Goal: Task Accomplishment & Management: Use online tool/utility

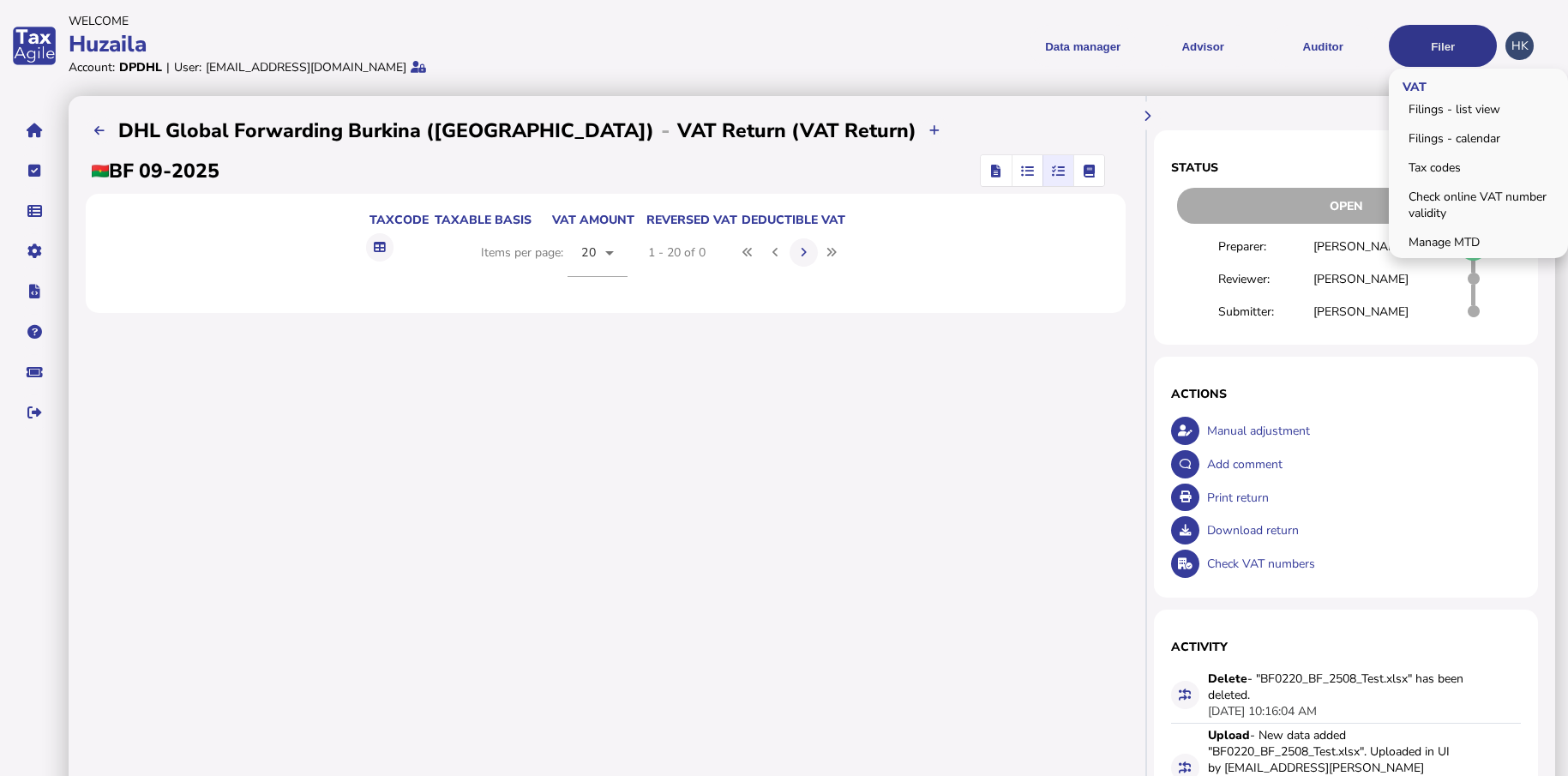
click at [1434, 48] on button "Filer" at bounding box center [1443, 46] width 108 height 42
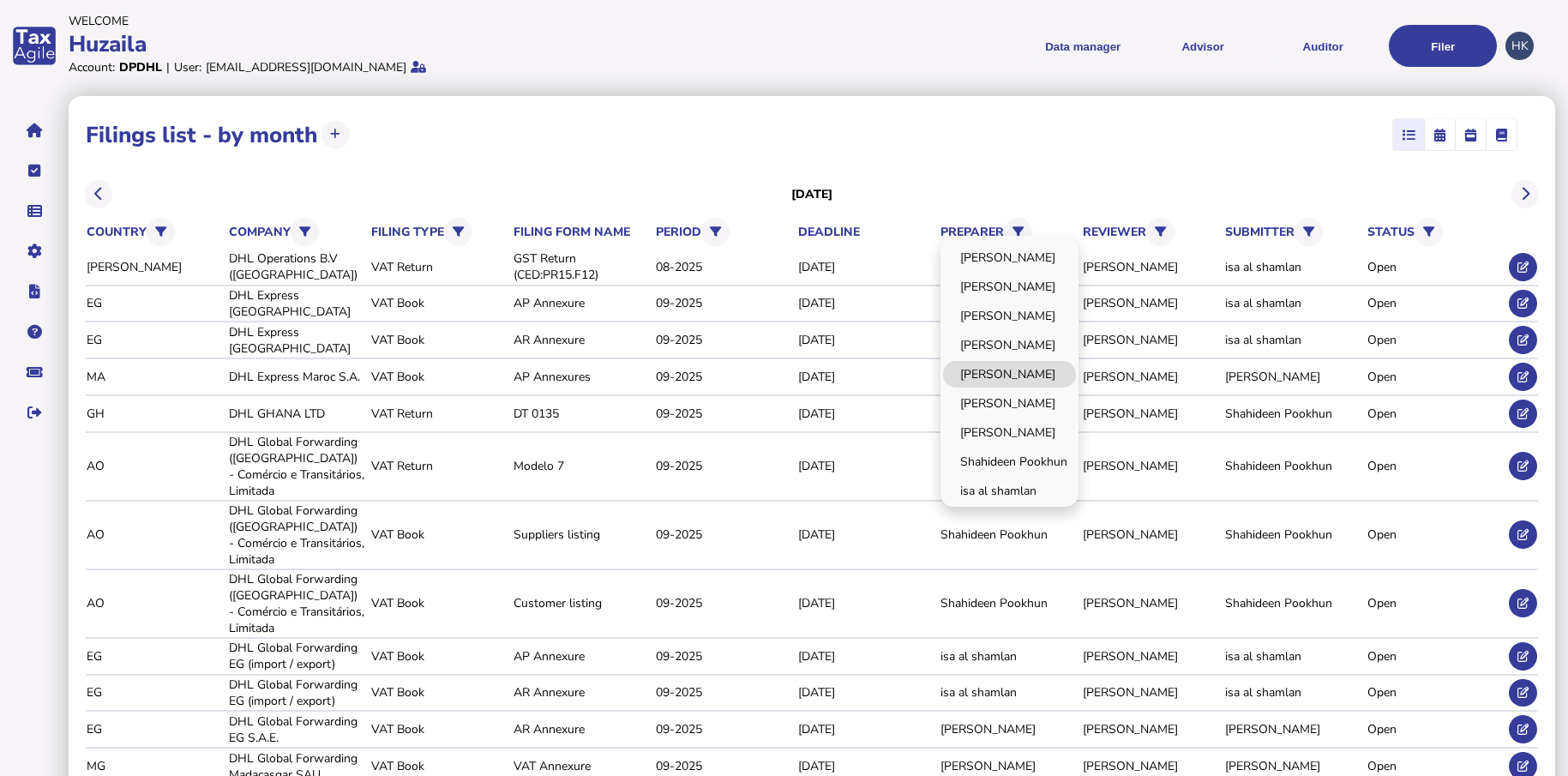
click at [1026, 383] on div "[PERSON_NAME] [PERSON_NAME] [PERSON_NAME] [PERSON_NAME] Huzaila [PERSON_NAME] […" at bounding box center [1009, 371] width 138 height 270
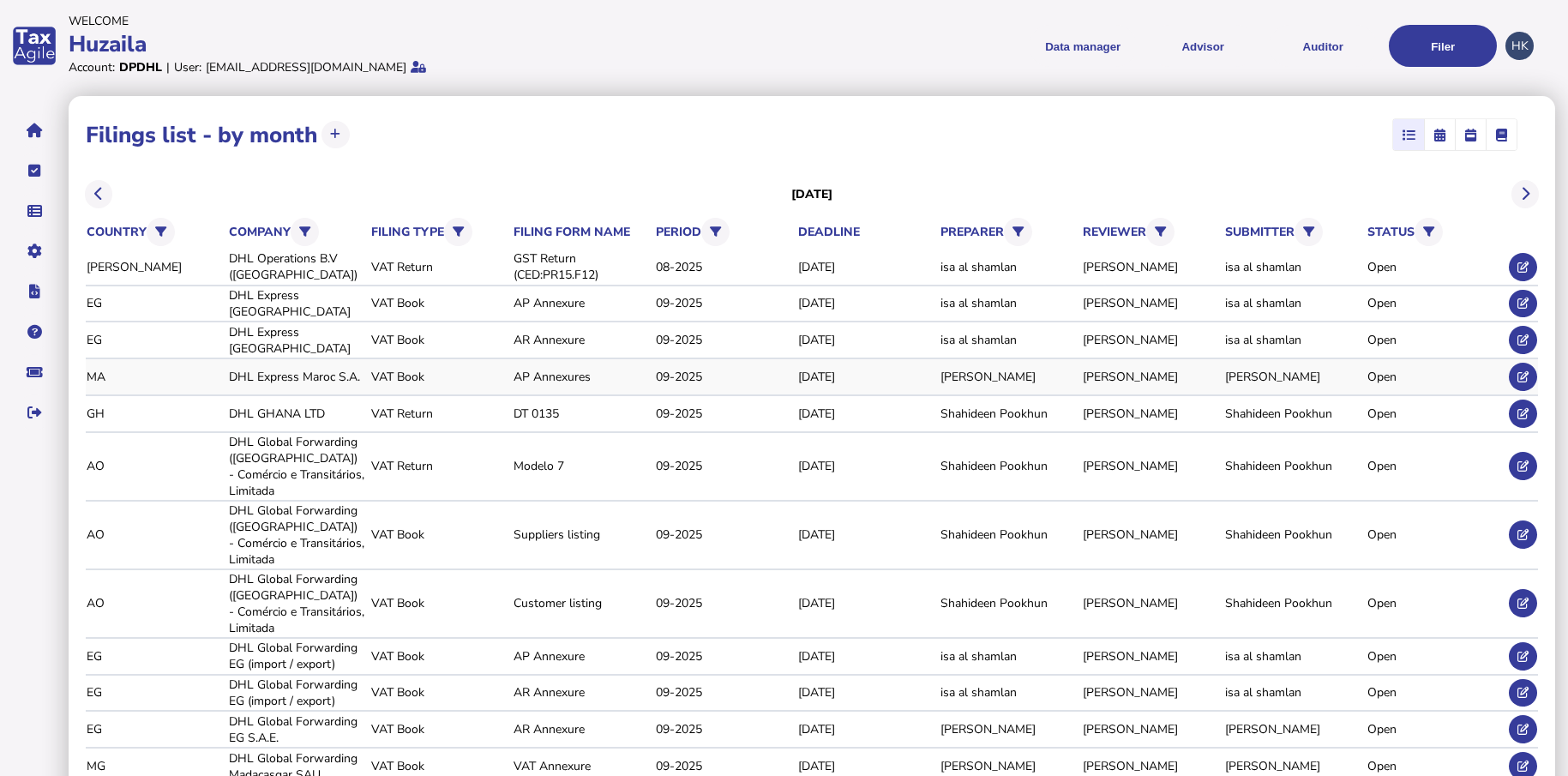
drag, startPoint x: 1026, startPoint y: 383, endPoint x: 1027, endPoint y: 372, distance: 11.0
click at [1027, 372] on div "[PERSON_NAME]" at bounding box center [1008, 376] width 136 height 16
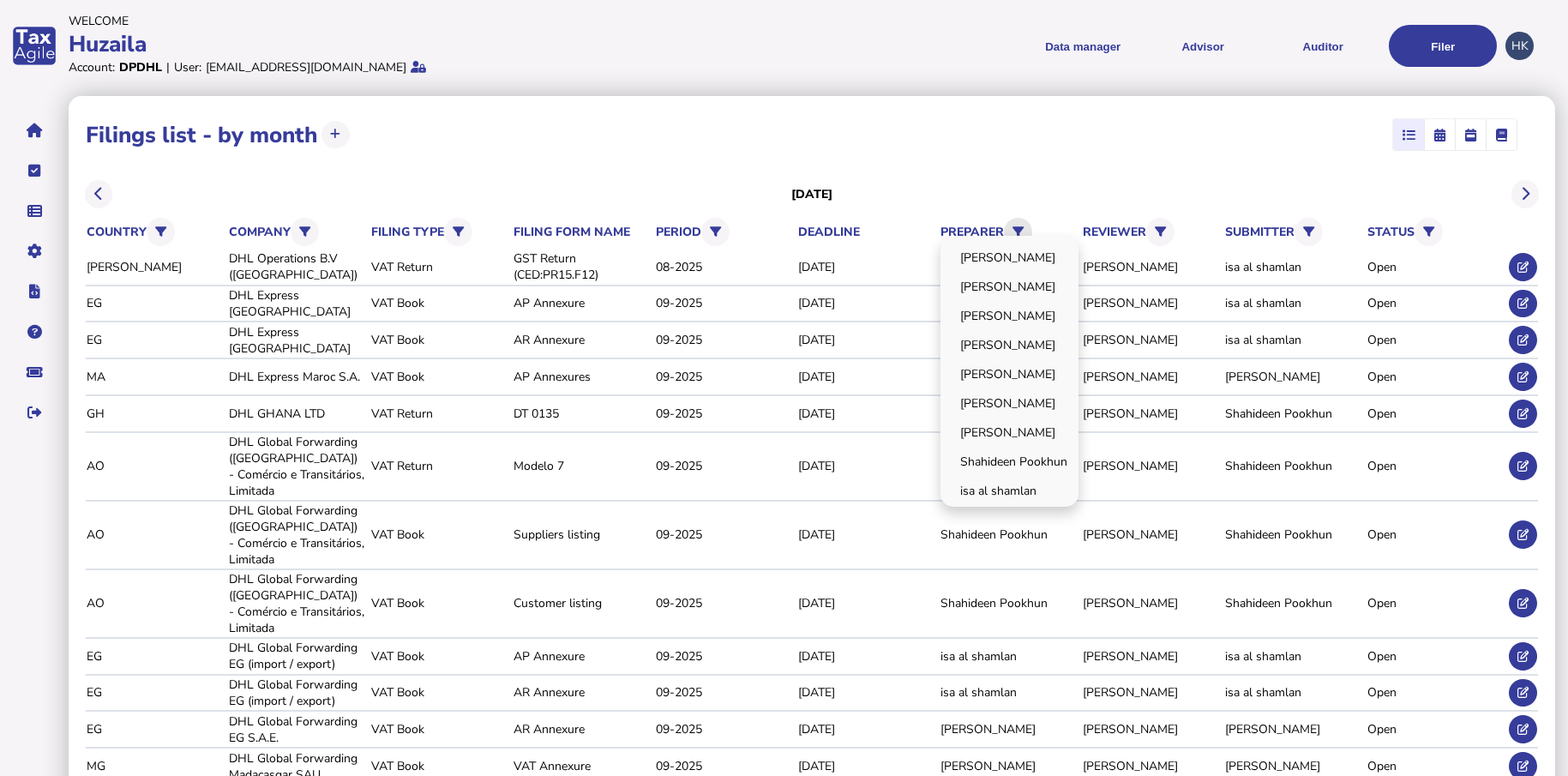
click at [1030, 223] on button at bounding box center [1018, 231] width 28 height 28
click at [1031, 378] on link "[PERSON_NAME]" at bounding box center [1009, 374] width 132 height 26
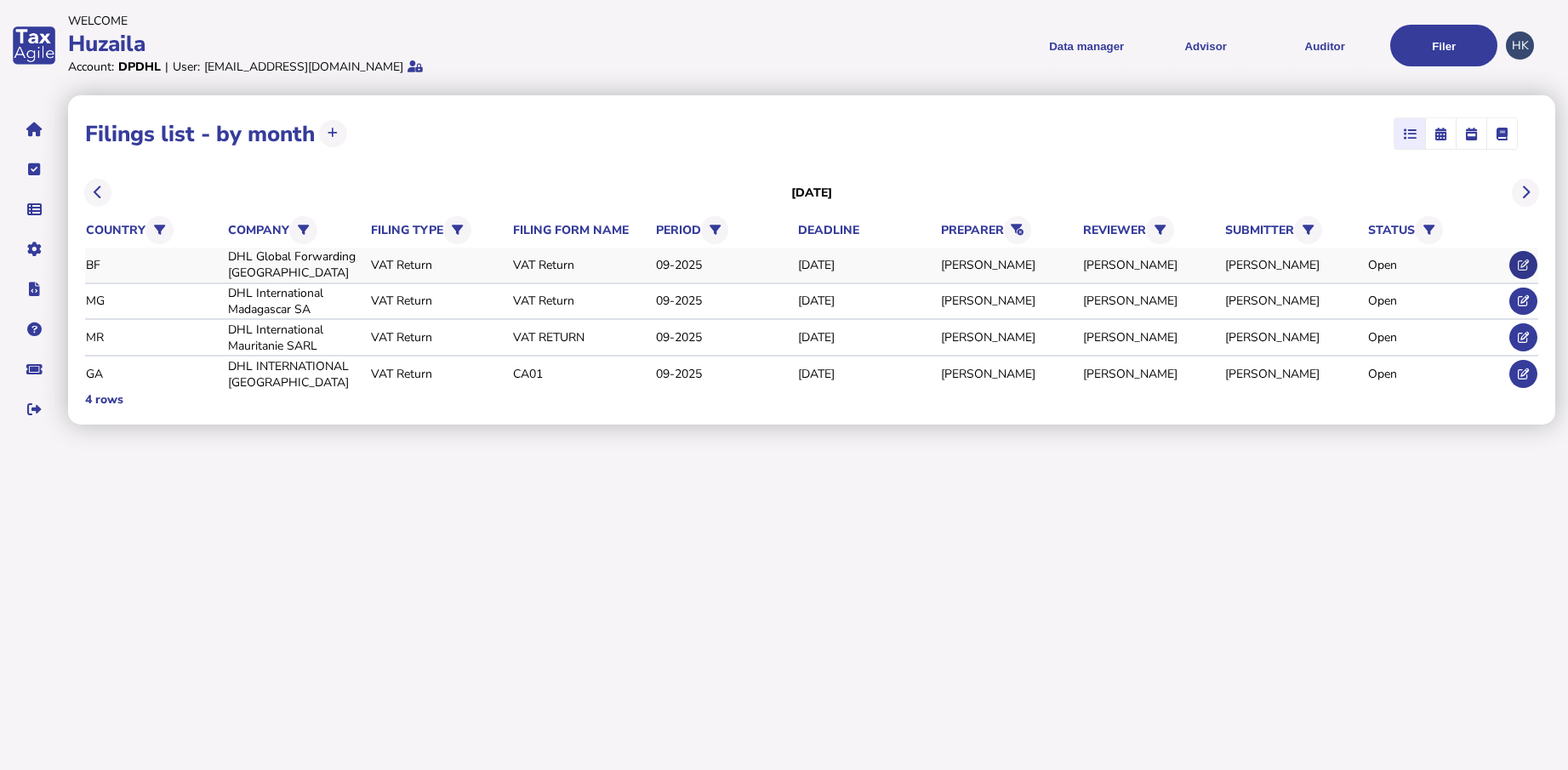
click at [1524, 259] on icon at bounding box center [1523, 265] width 11 height 11
